Goal: Task Accomplishment & Management: Complete application form

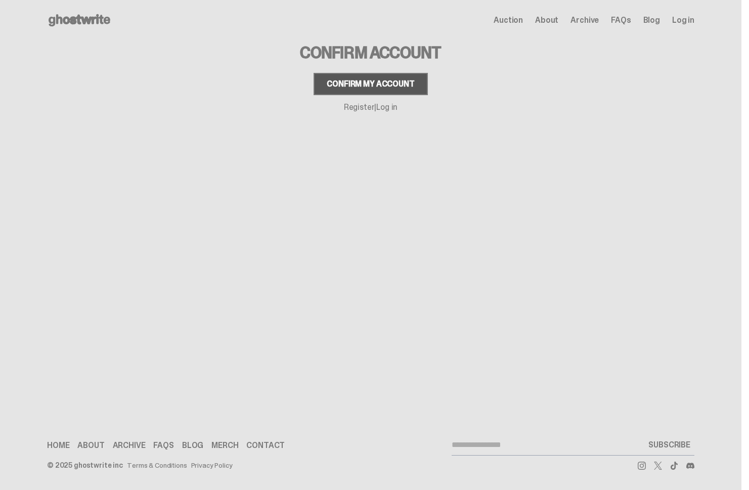
click at [389, 83] on div "Confirm my account" at bounding box center [371, 84] width 88 height 8
click at [338, 80] on div "Confirm my account" at bounding box center [371, 84] width 88 height 8
